Goal: Transaction & Acquisition: Purchase product/service

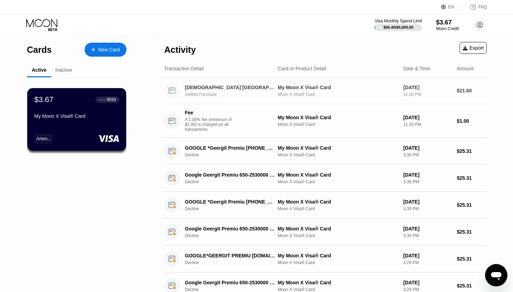
click at [220, 90] on div "[DEMOGRAPHIC_DATA] [GEOGRAPHIC_DATA] CH" at bounding box center [230, 88] width 90 height 6
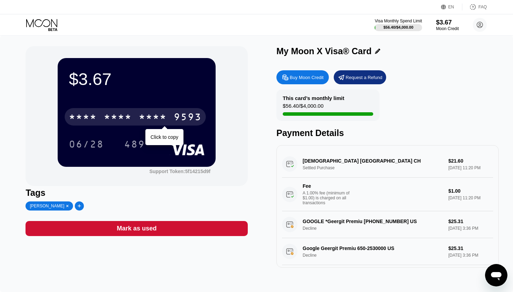
click at [145, 121] on div "* * * *" at bounding box center [153, 117] width 28 height 11
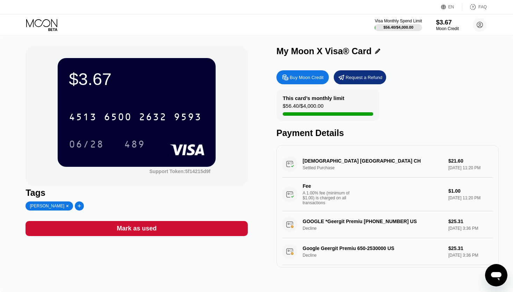
click at [149, 226] on div "Mark as used" at bounding box center [137, 228] width 222 height 15
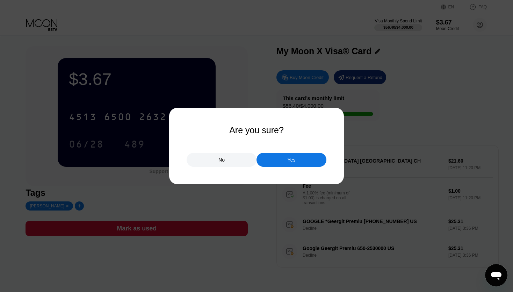
click at [221, 162] on div "No" at bounding box center [222, 160] width 6 height 6
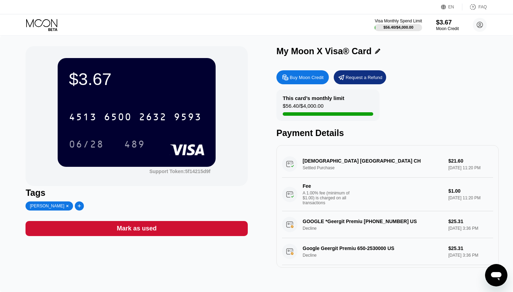
click at [301, 79] on div "Buy Moon Credit" at bounding box center [307, 77] width 34 height 6
type input "0"
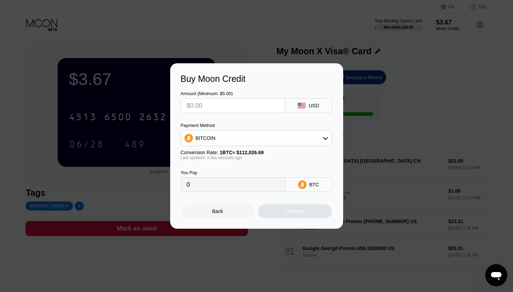
click at [232, 103] on input "text" at bounding box center [233, 106] width 93 height 14
type input "$1"
type input "0.00000893"
type input "$13"
type input "0.00011605"
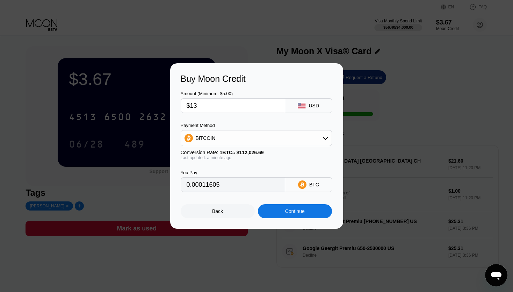
type input "$130"
type input "0.00116044"
type input "$130"
click at [327, 141] on icon at bounding box center [326, 138] width 6 height 6
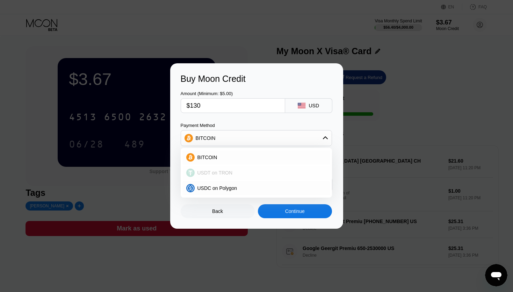
click at [232, 171] on div "USDT on TRON" at bounding box center [261, 173] width 132 height 6
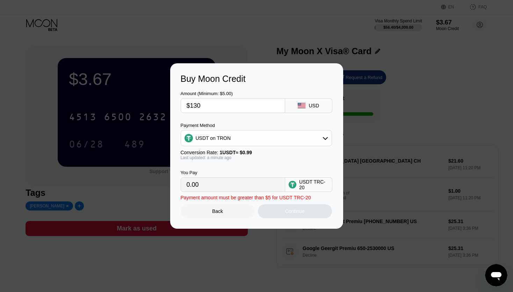
type input "131.31"
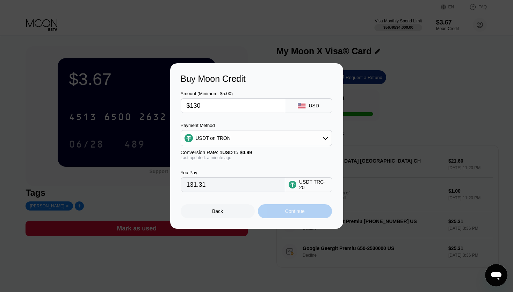
click at [298, 212] on div "Continue" at bounding box center [295, 211] width 20 height 6
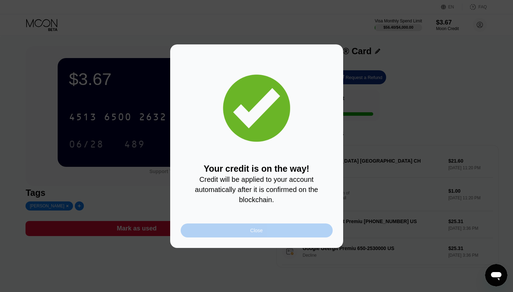
click at [264, 232] on div "Close" at bounding box center [257, 230] width 152 height 14
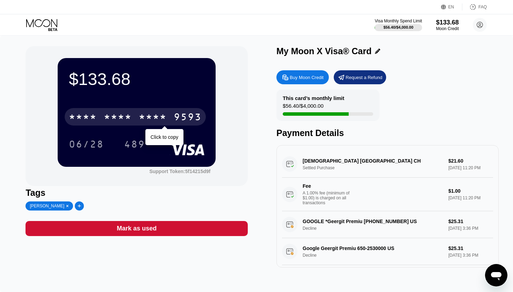
click at [118, 115] on div "* * * *" at bounding box center [118, 117] width 28 height 11
click at [119, 115] on div "6500" at bounding box center [118, 117] width 28 height 11
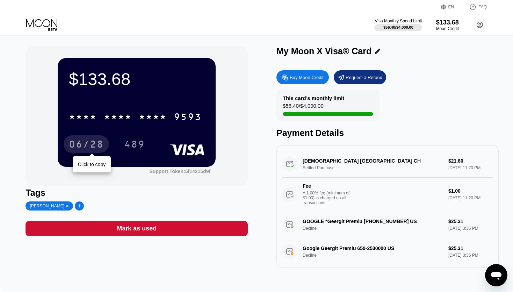
click at [86, 142] on div "06/28" at bounding box center [86, 145] width 35 height 11
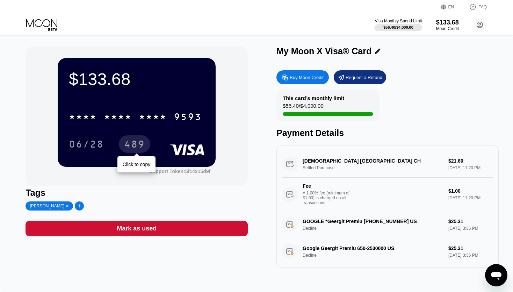
click at [134, 144] on div "489" at bounding box center [134, 145] width 21 height 11
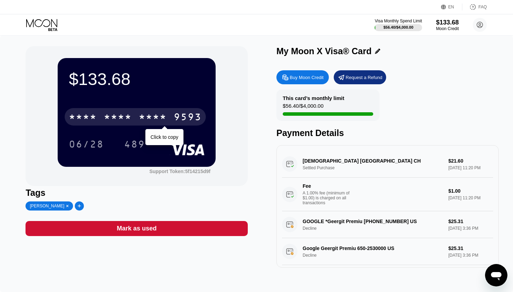
click at [118, 115] on div "* * * *" at bounding box center [118, 117] width 28 height 11
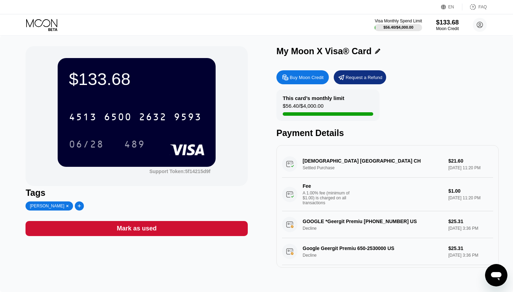
click at [84, 146] on div "06/28" at bounding box center [86, 145] width 35 height 11
click at [137, 145] on div "489" at bounding box center [134, 145] width 21 height 11
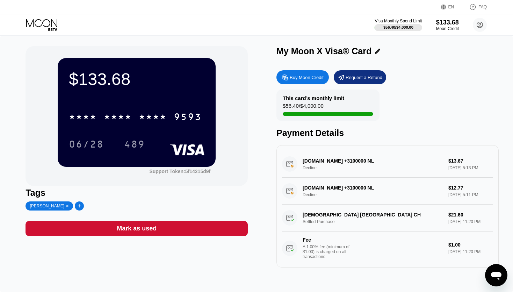
click at [434, 94] on div "This card’s monthly limit $56.40 / $4,000.00 Payment Details" at bounding box center [388, 114] width 222 height 49
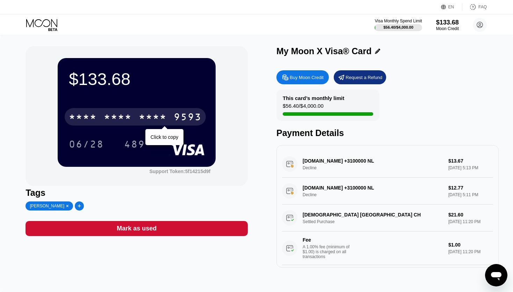
click at [130, 115] on div "* * * *" at bounding box center [118, 117] width 28 height 11
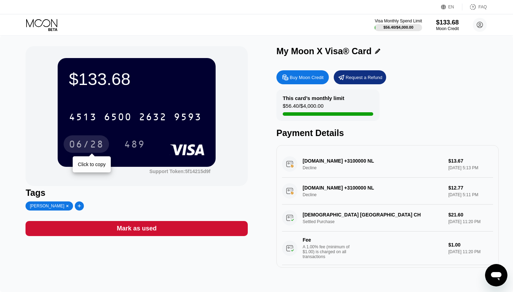
click at [85, 141] on div "06/28" at bounding box center [86, 145] width 35 height 11
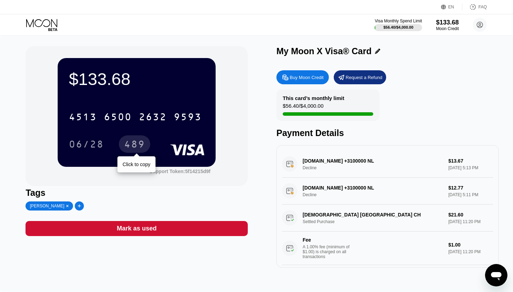
click at [144, 144] on div "489" at bounding box center [134, 145] width 21 height 11
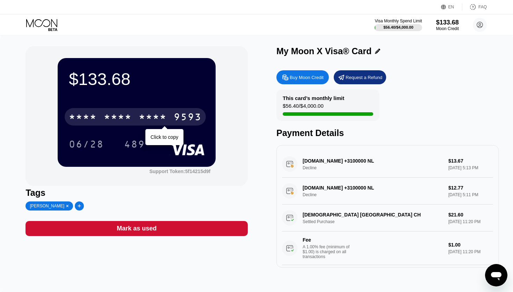
click at [155, 117] on div "* * * *" at bounding box center [153, 117] width 28 height 11
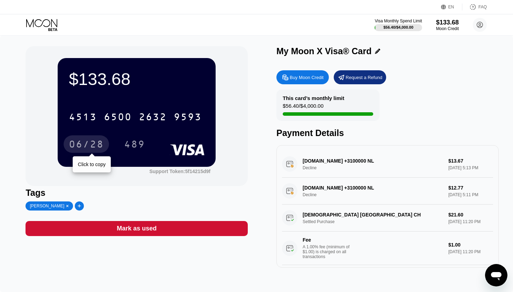
click at [93, 143] on div "06/28" at bounding box center [86, 145] width 35 height 11
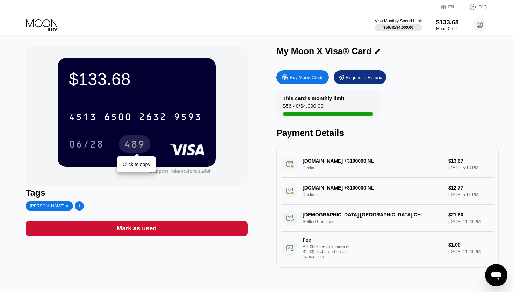
click at [141, 146] on div "489" at bounding box center [134, 145] width 21 height 11
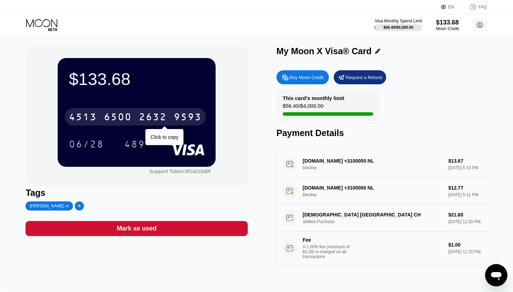
click at [155, 119] on div "2632" at bounding box center [153, 117] width 28 height 11
click at [122, 114] on div "* * * *" at bounding box center [118, 117] width 28 height 11
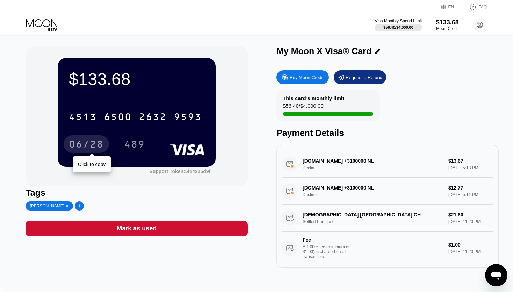
click at [85, 147] on div "06/28" at bounding box center [86, 145] width 35 height 11
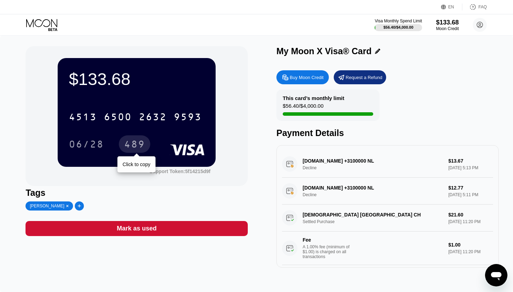
drag, startPoint x: 135, startPoint y: 144, endPoint x: 194, endPoint y: 202, distance: 82.8
click at [135, 145] on div "489" at bounding box center [134, 145] width 21 height 11
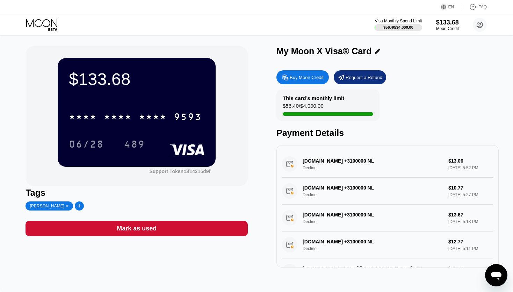
click at [392, 170] on div "[DOMAIN_NAME] +3100000 NL Decline $13.06 [DATE] 5:52 PM" at bounding box center [387, 164] width 211 height 27
click at [354, 163] on div "[DOMAIN_NAME] +3100000 NL Decline $13.06 [DATE] 5:52 PM" at bounding box center [387, 164] width 211 height 27
click at [478, 168] on div "DIGITALOCEAN.COM +3100000 NL Decline $13.06 Sep 23, 2025 5:52 PM" at bounding box center [387, 164] width 211 height 27
drag, startPoint x: 476, startPoint y: 167, endPoint x: 472, endPoint y: 167, distance: 3.8
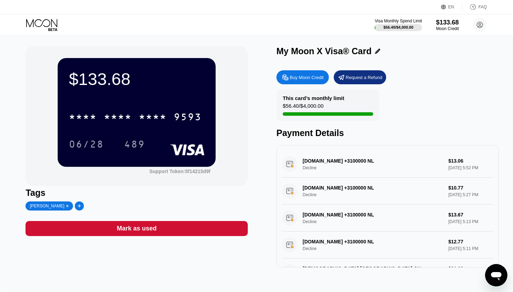
click at [472, 167] on div "DIGITALOCEAN.COM +3100000 NL Decline $13.06 Sep 23, 2025 5:52 PM" at bounding box center [387, 164] width 211 height 27
click at [465, 167] on div "DIGITALOCEAN.COM +3100000 NL Decline $13.06 Sep 23, 2025 5:52 PM" at bounding box center [387, 164] width 211 height 27
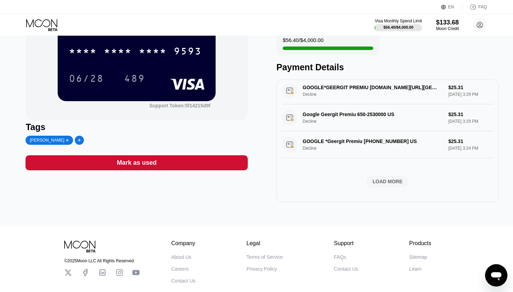
scroll to position [106, 0]
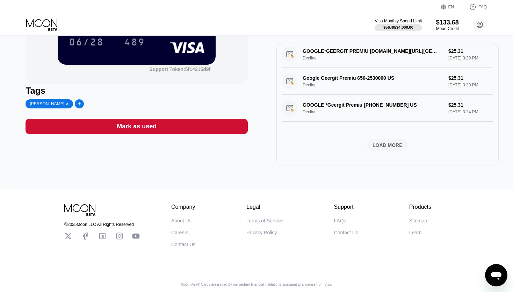
click at [350, 230] on div "Contact Us" at bounding box center [346, 233] width 24 height 6
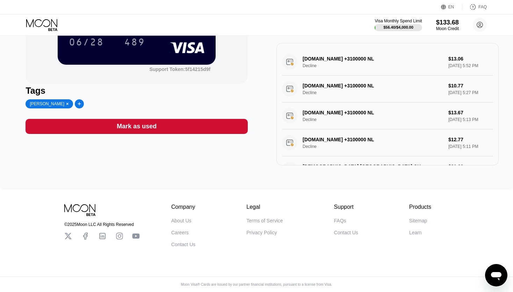
scroll to position [0, 0]
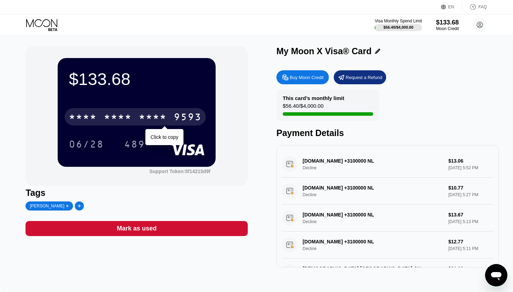
click at [143, 112] on div "* * * * * * * * * * * * 9593" at bounding box center [135, 116] width 141 height 17
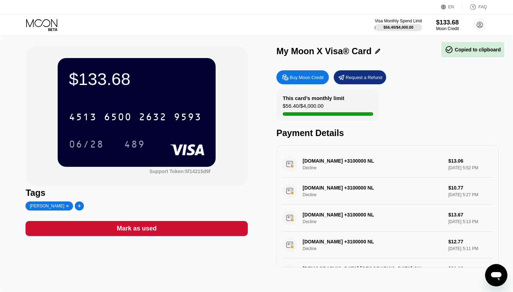
click at [189, 158] on div "$133.68 4513 6500 2632 9593 06/28 489" at bounding box center [137, 112] width 158 height 108
click at [191, 151] on rect at bounding box center [187, 149] width 35 height 11
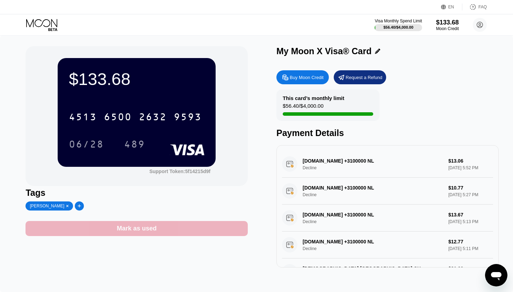
click at [182, 229] on div "Mark as used" at bounding box center [137, 228] width 222 height 15
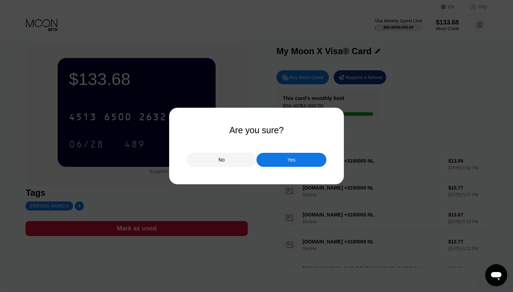
click at [209, 163] on div "No" at bounding box center [222, 160] width 70 height 14
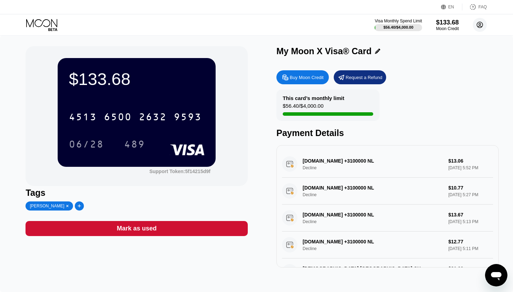
click at [484, 26] on circle at bounding box center [480, 25] width 14 height 14
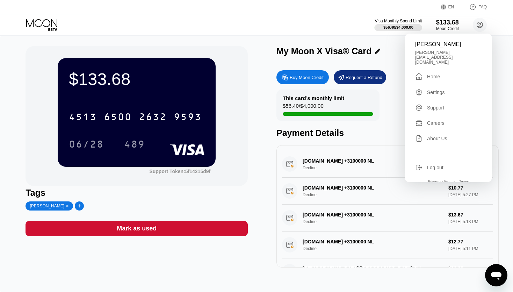
click at [257, 109] on div "$133.68 4513 6500 2632 9593 06/28 489 Support Token: 5f14215d9f Tags Artem Usik…" at bounding box center [257, 156] width 462 height 221
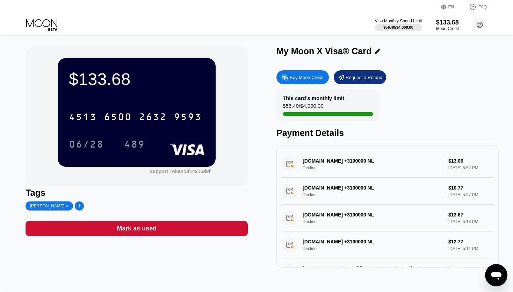
click at [51, 26] on icon at bounding box center [42, 25] width 33 height 12
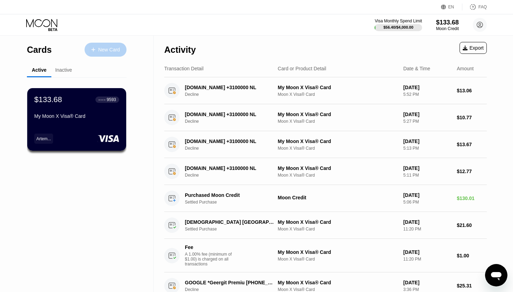
click at [107, 46] on div "New Card" at bounding box center [106, 50] width 42 height 14
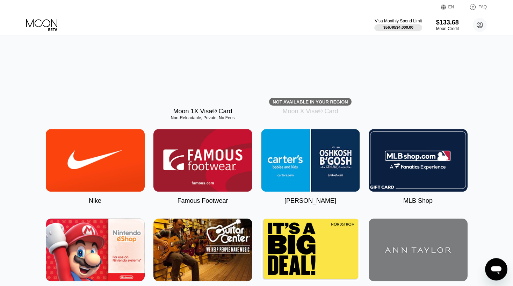
scroll to position [37, 0]
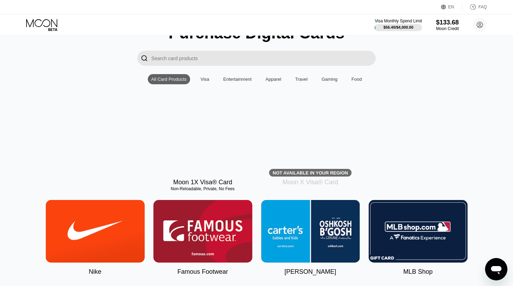
click at [298, 176] on div "Not available in your region" at bounding box center [310, 172] width 75 height 5
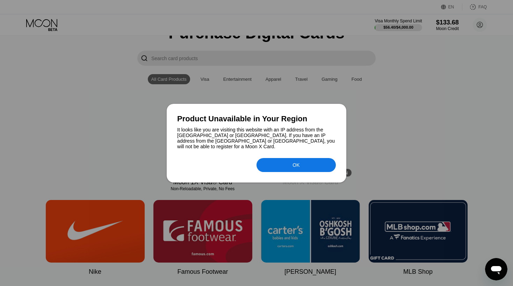
click at [298, 166] on div "OK" at bounding box center [296, 165] width 7 height 6
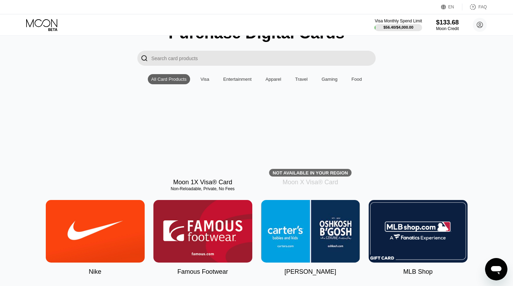
drag, startPoint x: 440, startPoint y: 136, endPoint x: 423, endPoint y: 137, distance: 17.2
click at [440, 136] on div "Moon 1X Visa® Card Non-Reloadable, Private, No Fees Not available in your regio…" at bounding box center [257, 148] width 498 height 76
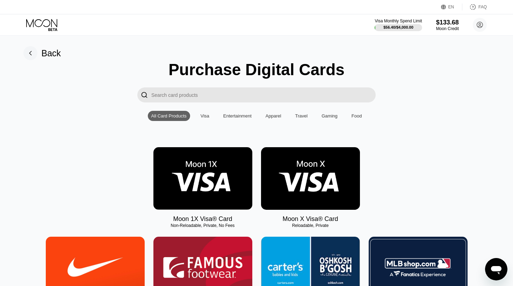
scroll to position [74, 0]
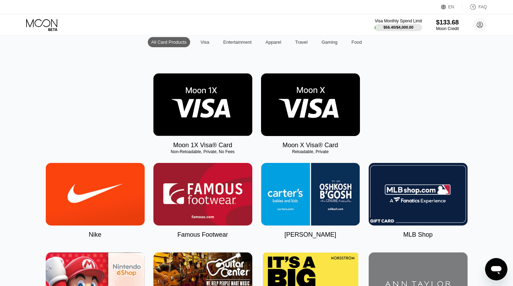
click at [282, 110] on img at bounding box center [310, 104] width 99 height 63
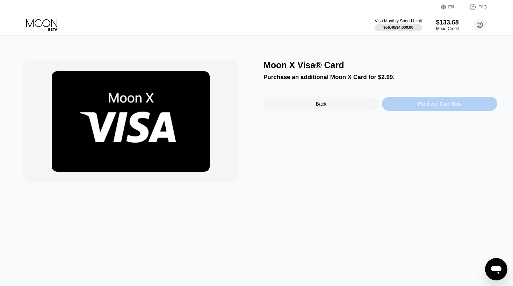
click at [394, 103] on div "Purchase Card Now" at bounding box center [439, 104] width 115 height 14
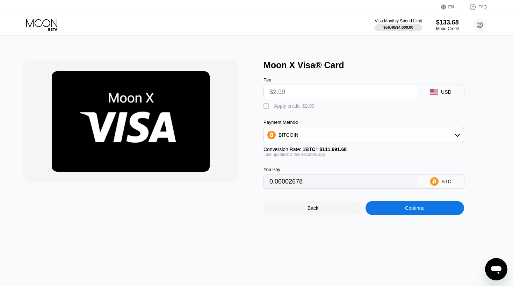
click at [43, 19] on icon at bounding box center [42, 25] width 33 height 12
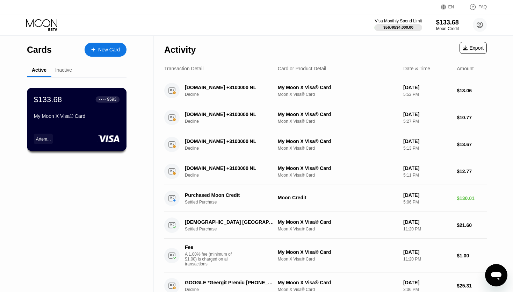
click at [73, 119] on div "My Moon X Visa® Card" at bounding box center [77, 116] width 86 height 6
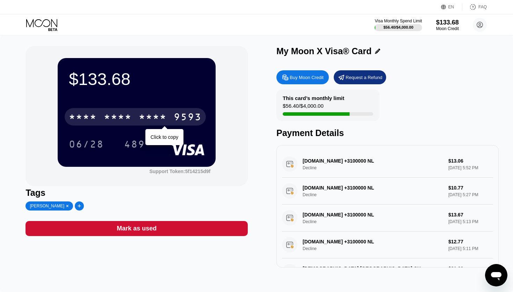
click at [147, 120] on div "* * * *" at bounding box center [153, 117] width 28 height 11
click at [146, 118] on div "2632" at bounding box center [153, 117] width 28 height 11
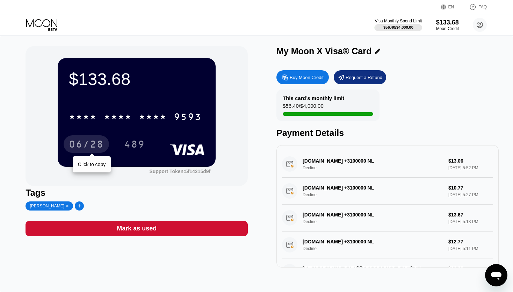
drag, startPoint x: 101, startPoint y: 143, endPoint x: 246, endPoint y: 246, distance: 177.9
click at [100, 144] on div "06/28" at bounding box center [86, 145] width 35 height 11
